Goal: Task Accomplishment & Management: Manage account settings

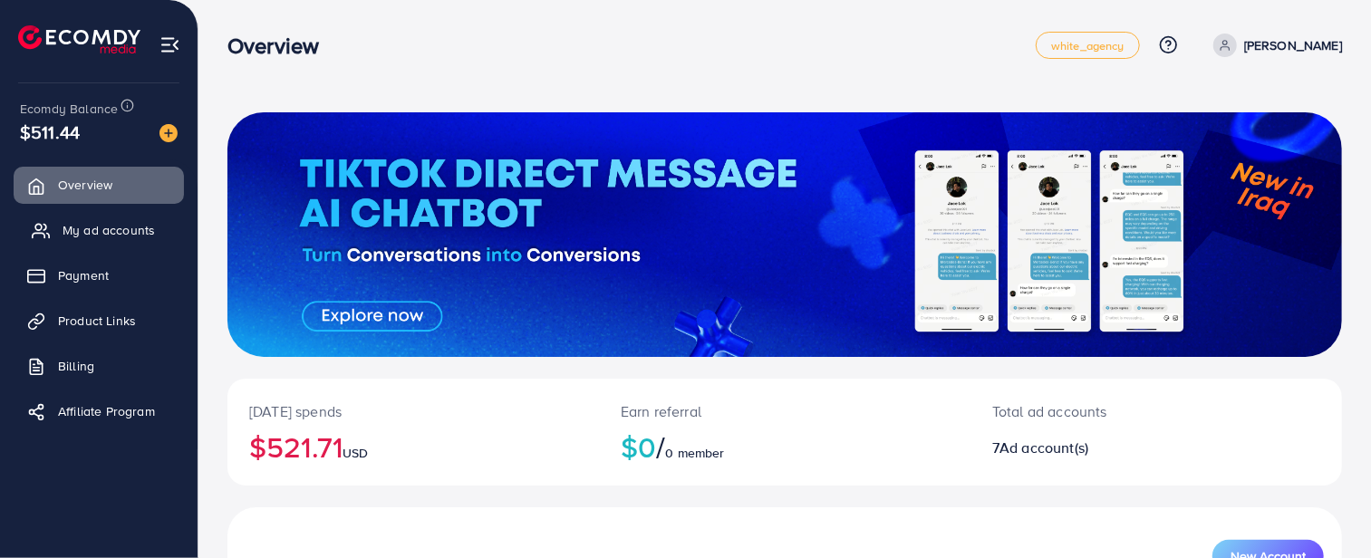
click at [102, 218] on link "My ad accounts" at bounding box center [99, 230] width 170 height 36
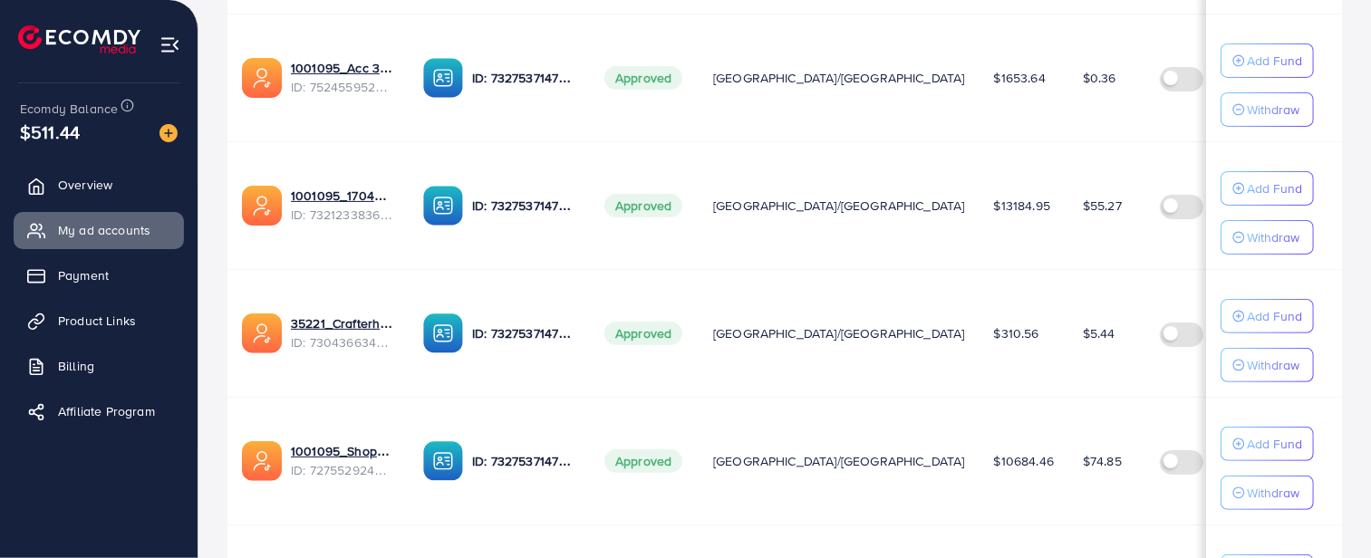
scroll to position [604, 0]
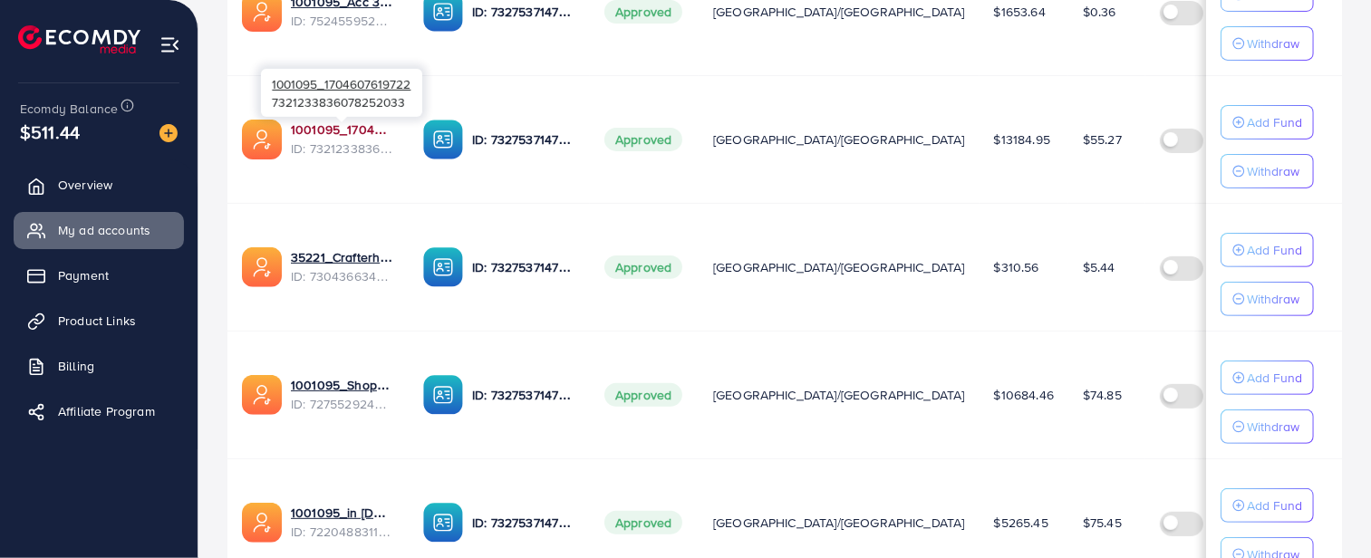
click at [312, 127] on link "1001095_1704607619722" at bounding box center [342, 130] width 103 height 18
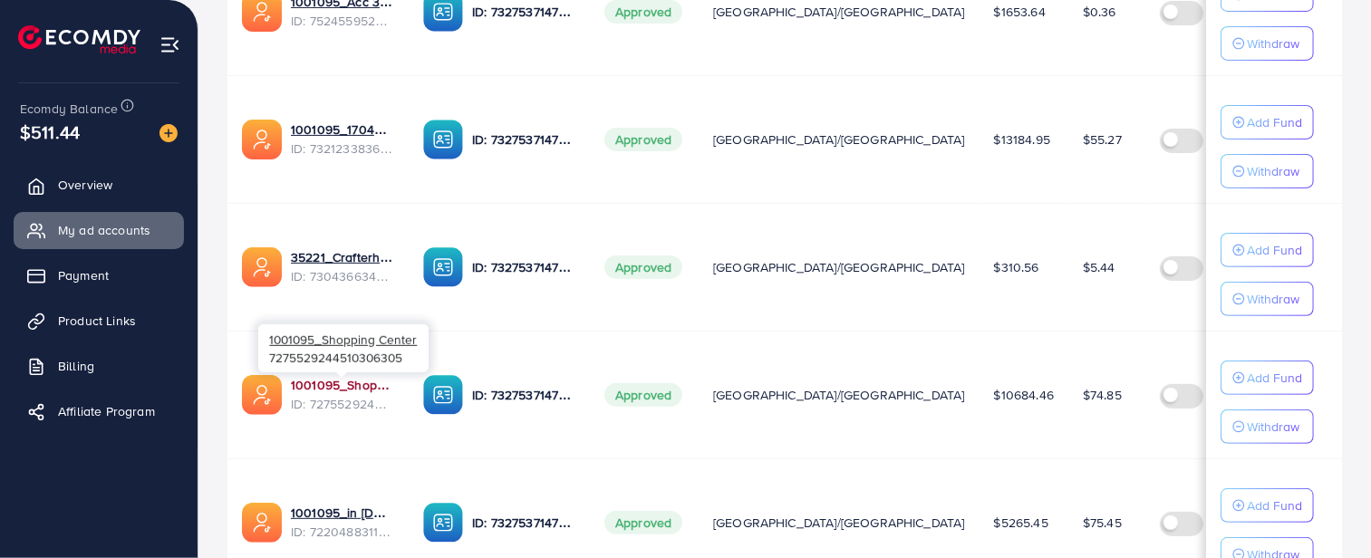
click at [339, 379] on link "1001095_Shopping Center" at bounding box center [342, 385] width 103 height 18
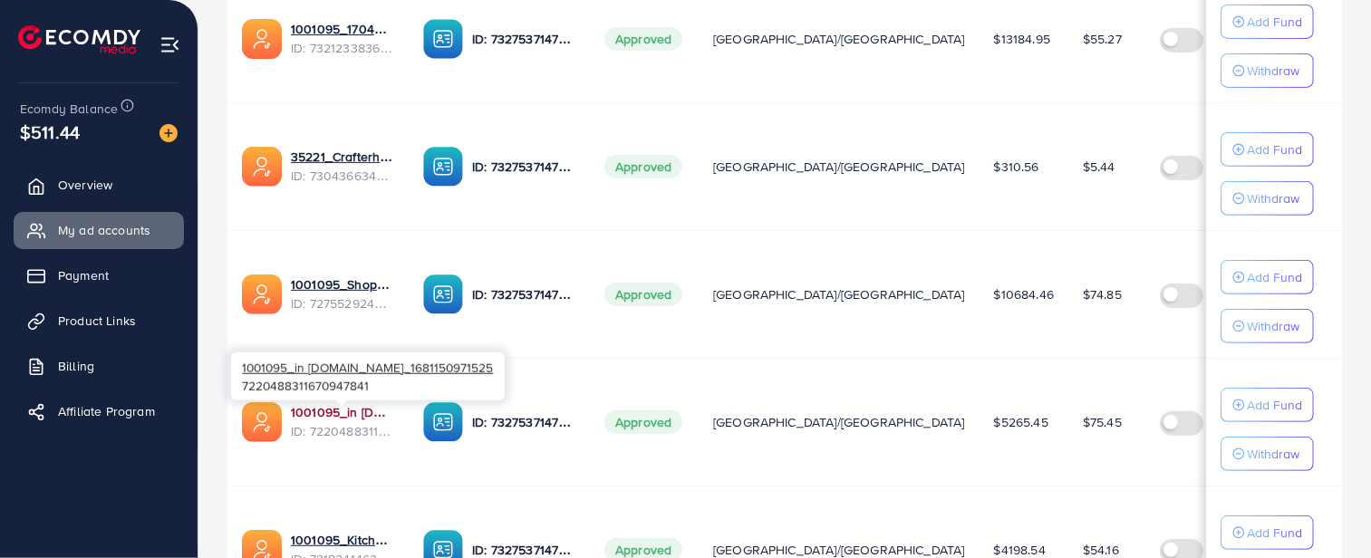
click at [332, 406] on link "1001095_in [DOMAIN_NAME]_1681150971525" at bounding box center [342, 412] width 103 height 18
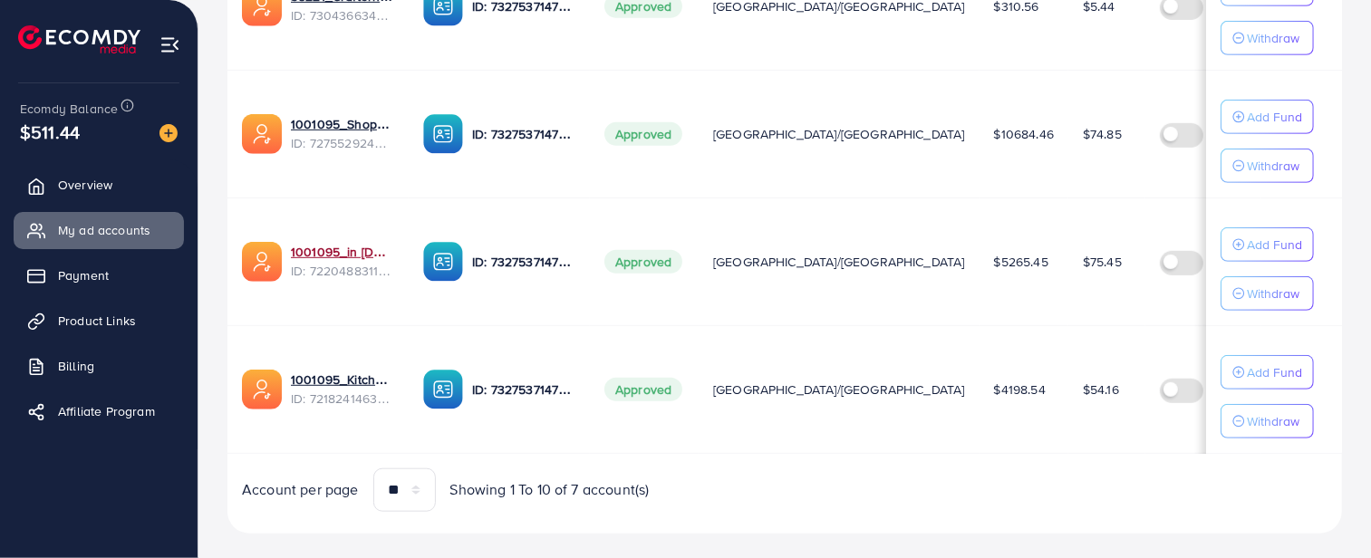
scroll to position [897, 0]
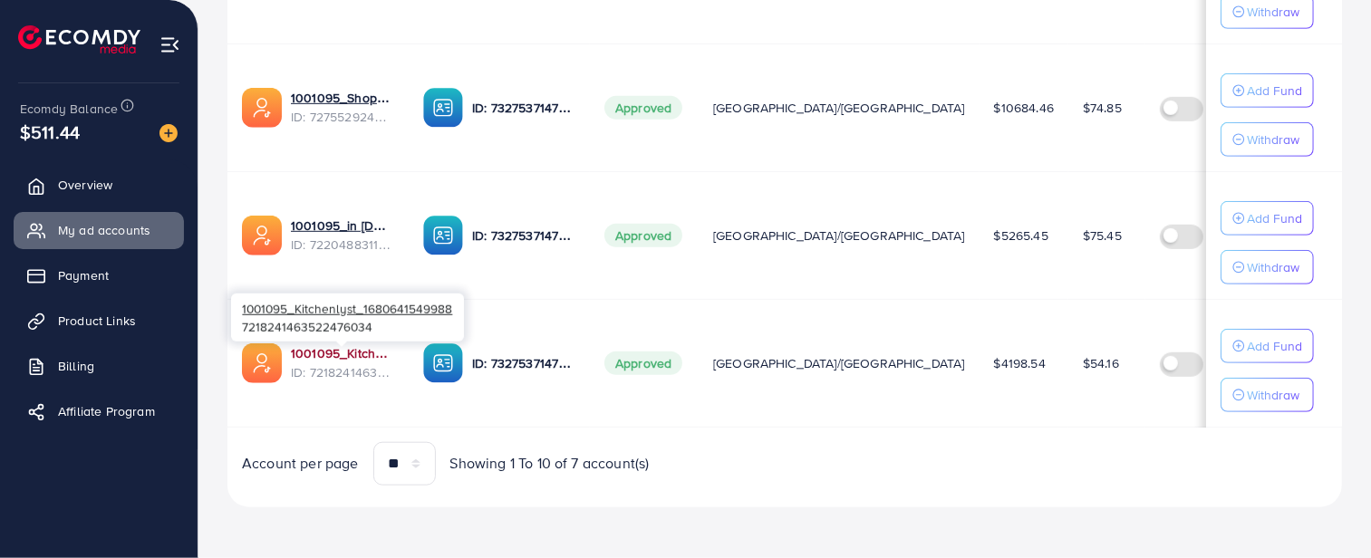
click at [344, 344] on link "1001095_Kitchenlyst_1680641549988" at bounding box center [342, 353] width 103 height 18
